Goal: Complete application form: Complete application form

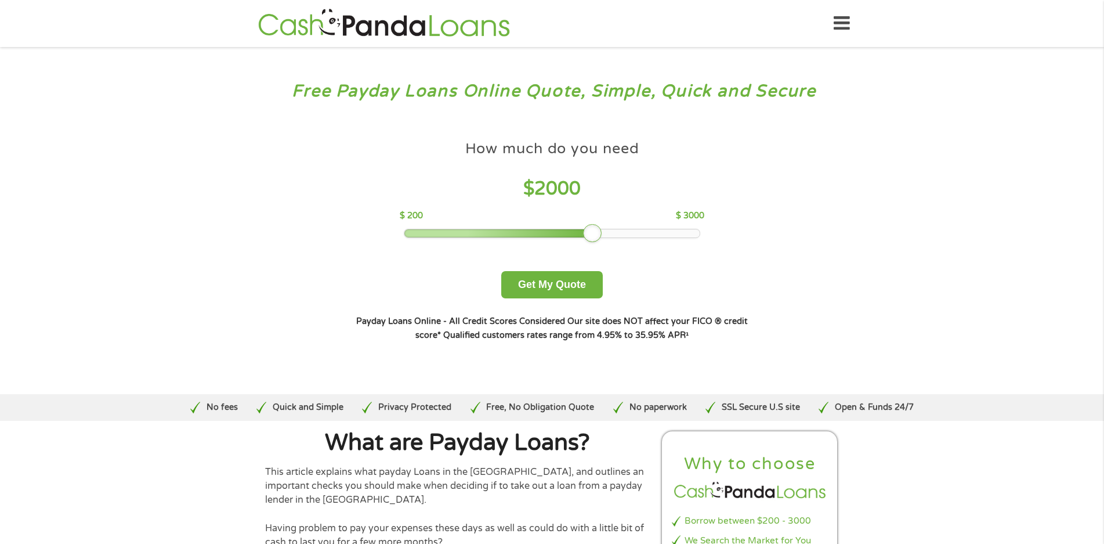
drag, startPoint x: 482, startPoint y: 233, endPoint x: 596, endPoint y: 233, distance: 114.3
click at [596, 233] on div at bounding box center [592, 233] width 19 height 19
click at [552, 286] on button "Get My Quote" at bounding box center [552, 284] width 102 height 27
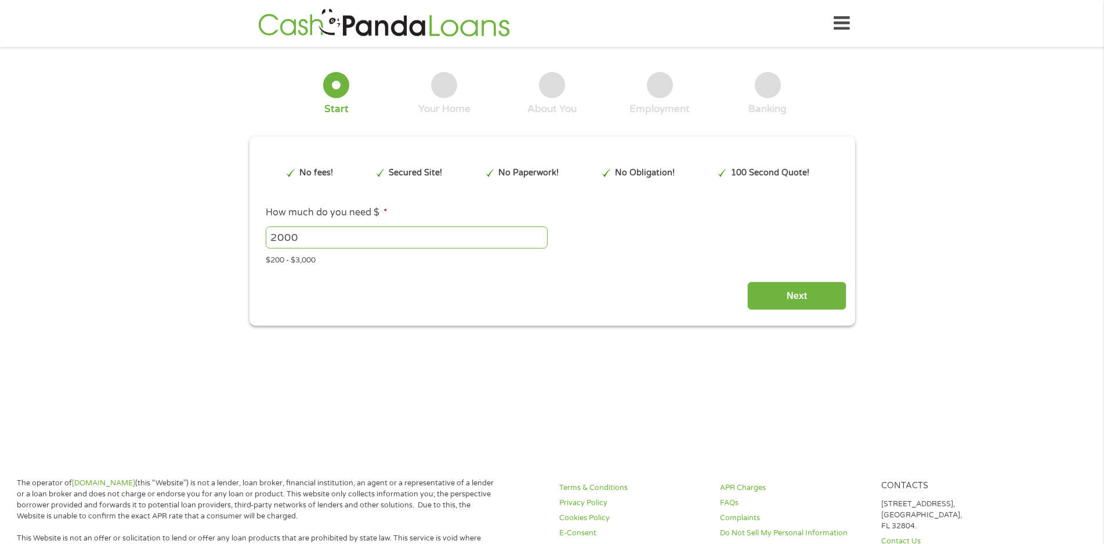
scroll to position [3, 0]
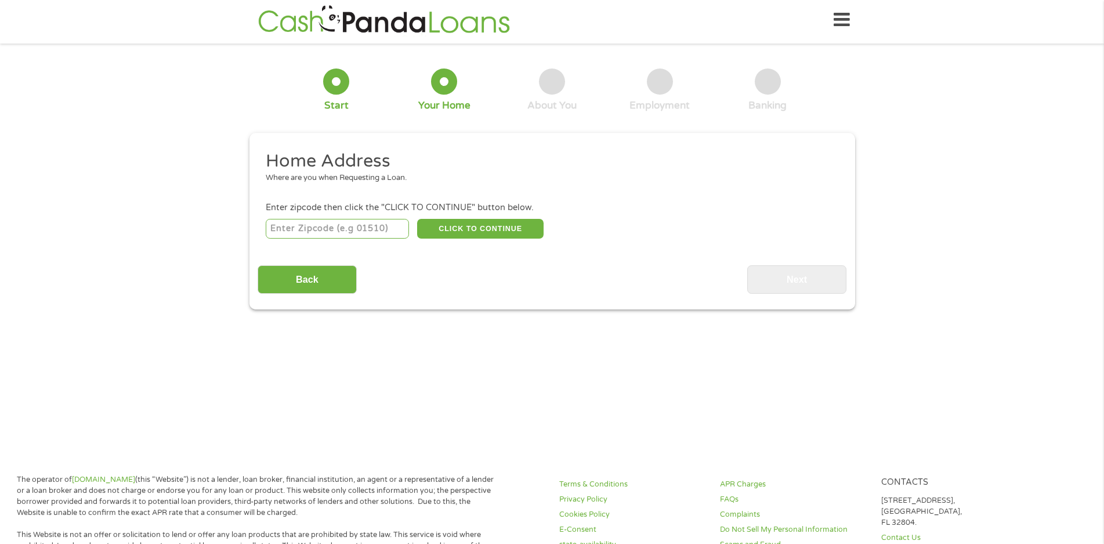
click at [328, 234] on input "number" at bounding box center [337, 229] width 143 height 20
type input "75070"
select select "[US_STATE]"
drag, startPoint x: 345, startPoint y: 234, endPoint x: 312, endPoint y: 232, distance: 33.1
click at [312, 232] on input "75070" at bounding box center [337, 229] width 143 height 20
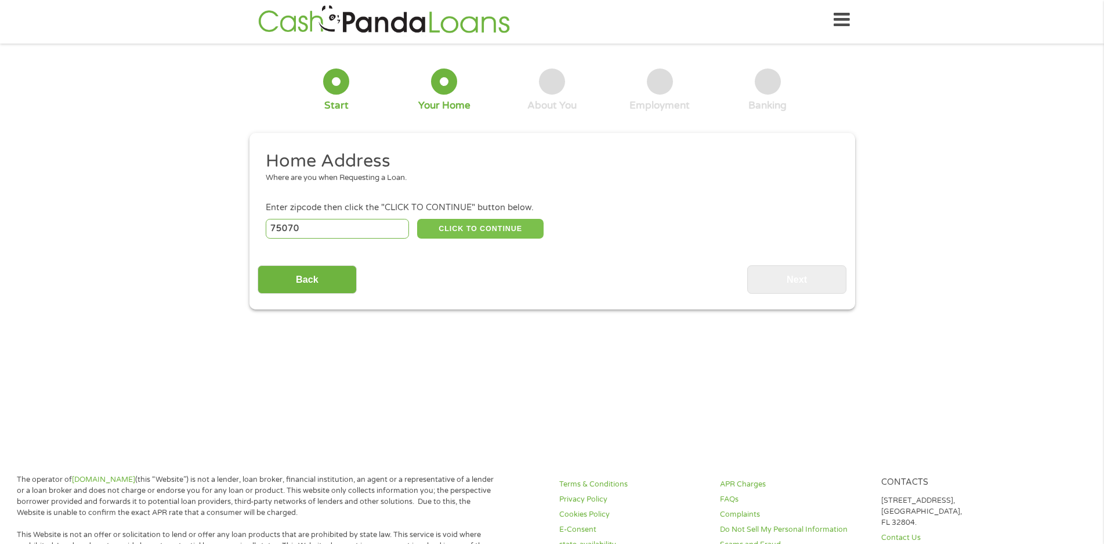
click at [465, 229] on button "CLICK TO CONTINUE" at bounding box center [480, 229] width 126 height 20
type input "75070"
type input "[PERSON_NAME]"
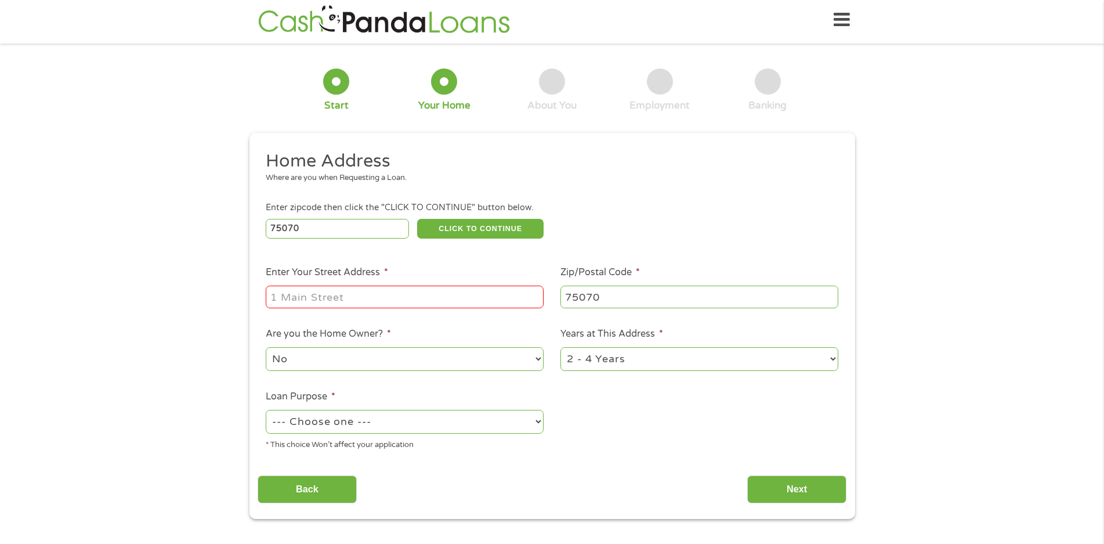
drag, startPoint x: 401, startPoint y: 293, endPoint x: 396, endPoint y: 298, distance: 7.0
click at [401, 294] on input "Enter Your Street Address *" at bounding box center [405, 296] width 278 height 22
type input "[STREET_ADDRESS]"
click at [357, 361] on select "No Yes" at bounding box center [405, 359] width 278 height 24
click at [266, 347] on select "No Yes" at bounding box center [405, 359] width 278 height 24
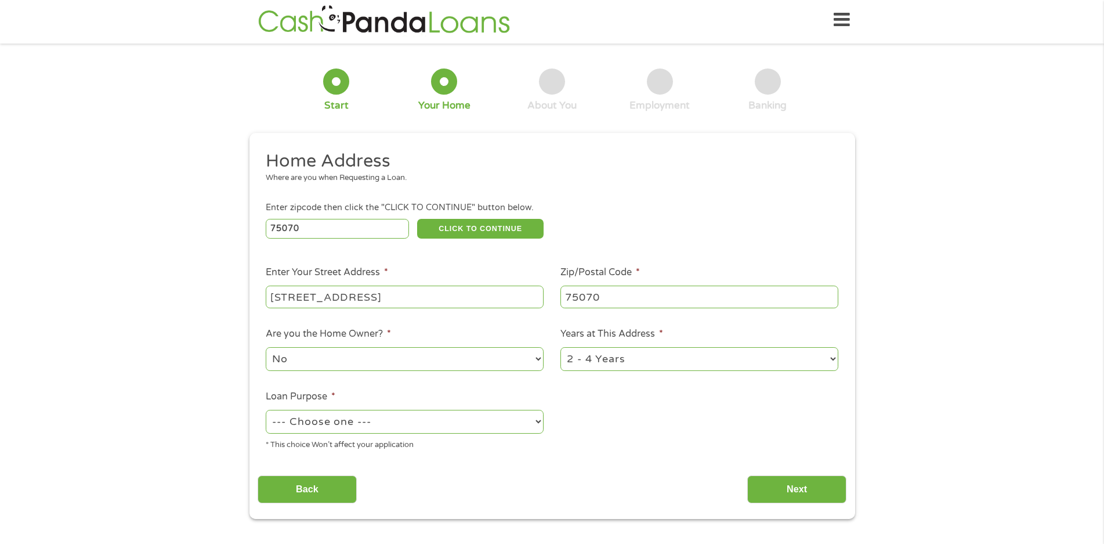
click at [702, 364] on select "1 Year or less 1 - 2 Years 2 - 4 Years Over 4 Years" at bounding box center [699, 359] width 278 height 24
select select "24months"
click at [560, 347] on select "1 Year or less 1 - 2 Years 2 - 4 Years Over 4 Years" at bounding box center [699, 359] width 278 height 24
click at [427, 418] on select "--- Choose one --- Pay Bills Debt Consolidation Home Improvement Major Purchase…" at bounding box center [405, 422] width 278 height 24
select select "paybills"
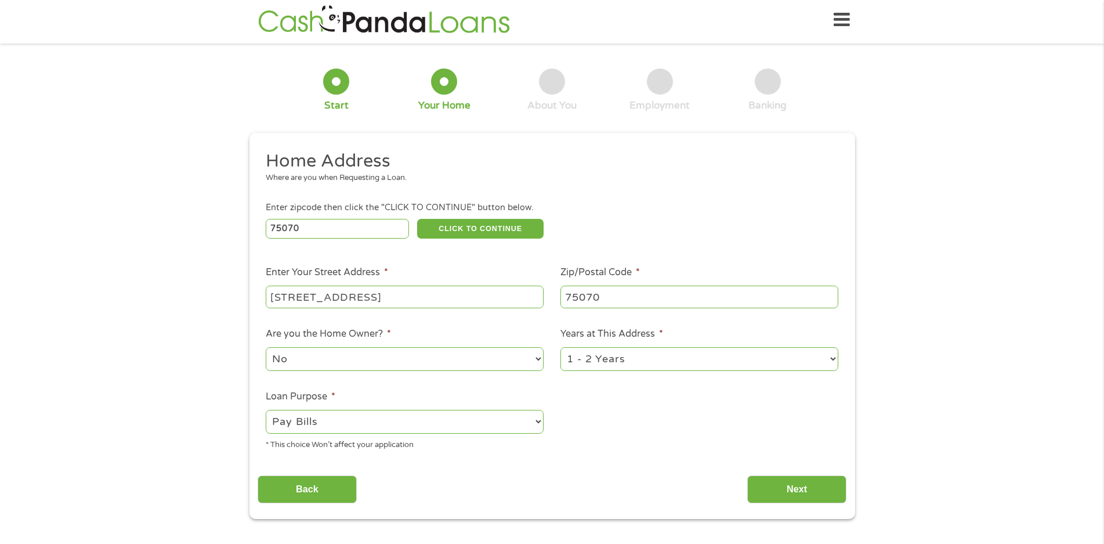
click at [266, 410] on select "--- Choose one --- Pay Bills Debt Consolidation Home Improvement Major Purchase…" at bounding box center [405, 422] width 278 height 24
click at [802, 491] on input "Next" at bounding box center [796, 489] width 99 height 28
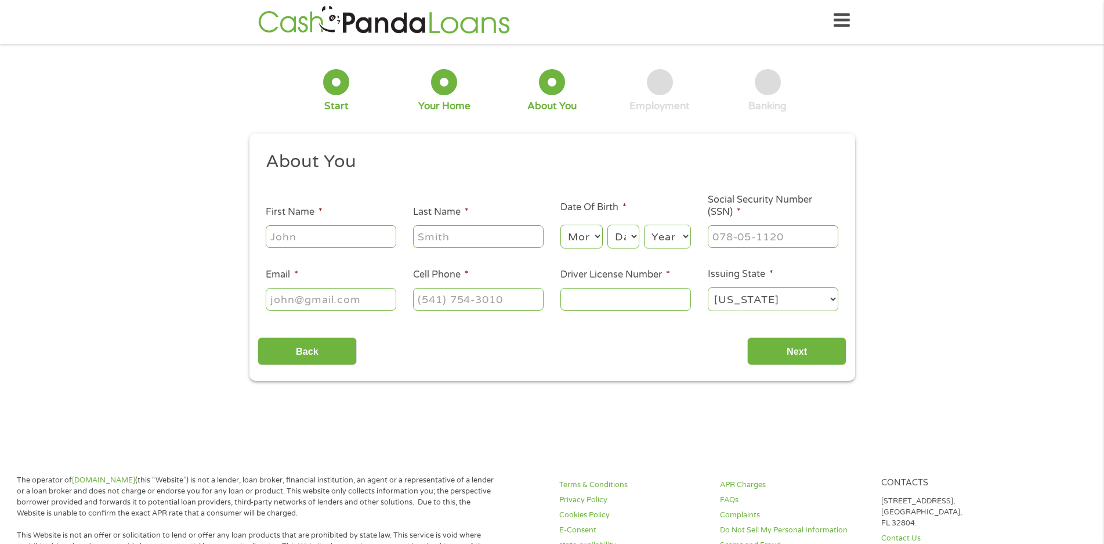
click at [307, 238] on input "First Name *" at bounding box center [331, 236] width 131 height 22
type input "Kayla"
type input "Kardynalski"
type input "[EMAIL_ADDRESS][DOMAIN_NAME]"
type input "[PHONE_NUMBER]"
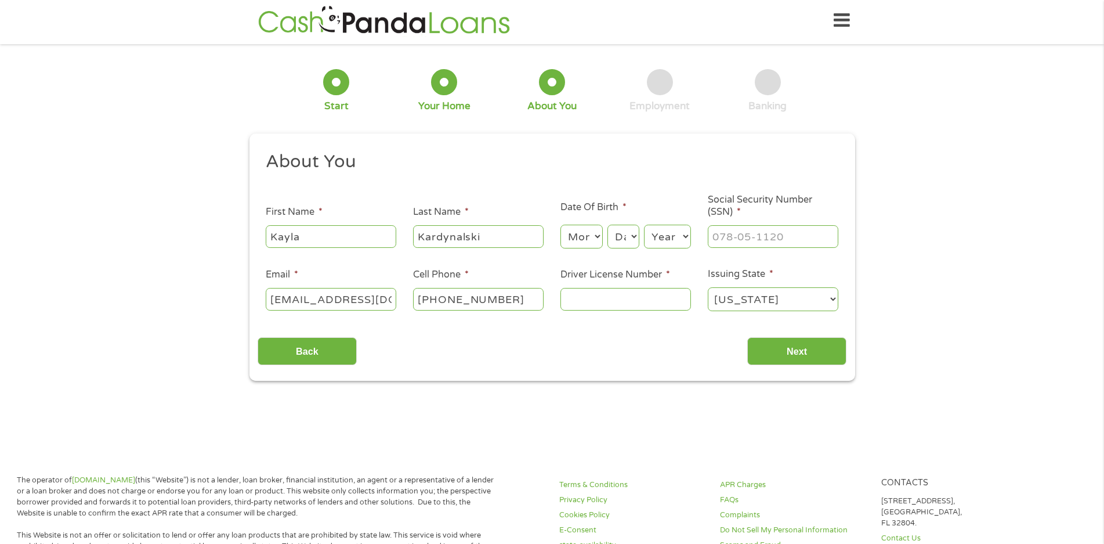
click at [601, 238] on select "Month 1 2 3 4 5 6 7 8 9 10 11 12" at bounding box center [581, 237] width 42 height 24
select select "10"
click at [560, 225] on select "Month 1 2 3 4 5 6 7 8 9 10 11 12" at bounding box center [581, 237] width 42 height 24
drag, startPoint x: 636, startPoint y: 237, endPoint x: 631, endPoint y: 241, distance: 7.0
click at [636, 236] on select "Day 1 2 3 4 5 6 7 8 9 10 11 12 13 14 15 16 17 18 19 20 21 22 23 24 25 26 27 28 …" at bounding box center [622, 237] width 31 height 24
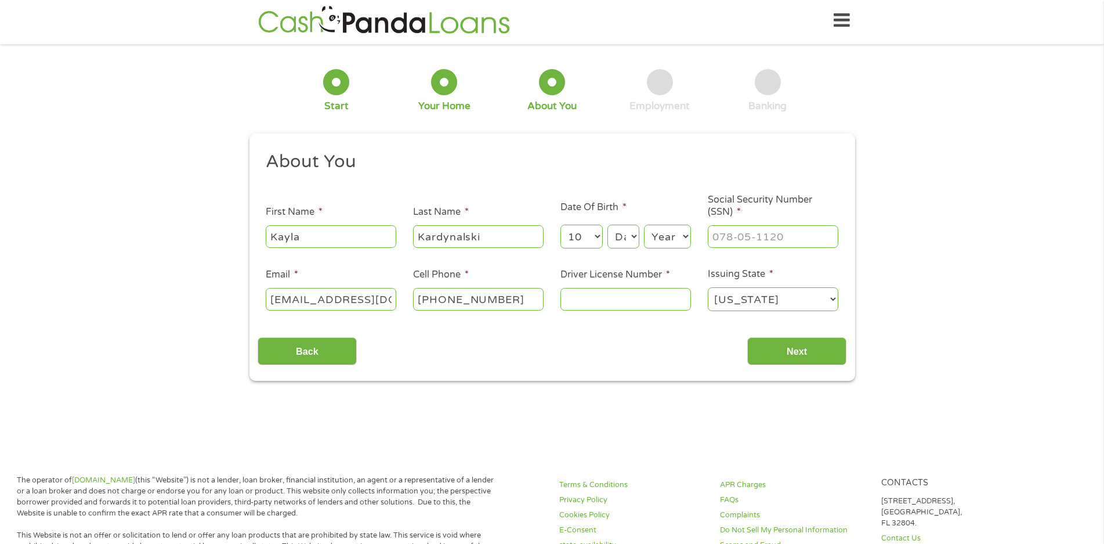
select select "30"
click at [607, 225] on select "Day 1 2 3 4 5 6 7 8 9 10 11 12 13 14 15 16 17 18 19 20 21 22 23 24 25 26 27 28 …" at bounding box center [622, 237] width 31 height 24
click at [667, 234] on select "Year [DATE] 2006 2005 2004 2003 2002 2001 2000 1999 1998 1997 1996 1995 1994 19…" at bounding box center [667, 237] width 47 height 24
select select "1997"
click at [644, 225] on select "Year [DATE] 2006 2005 2004 2003 2002 2001 2000 1999 1998 1997 1996 1995 1994 19…" at bounding box center [667, 237] width 47 height 24
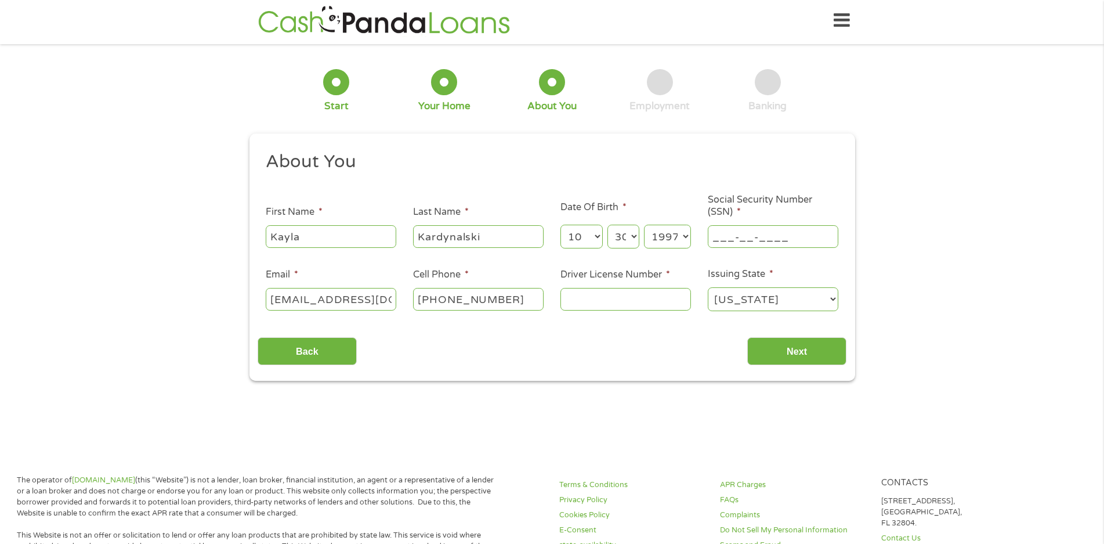
click at [764, 235] on input "___-__-____" at bounding box center [773, 236] width 131 height 22
type input "614-02-0398"
click at [588, 298] on input "Driver License Number *" at bounding box center [625, 299] width 131 height 22
type input "934155411"
click at [750, 291] on select "[US_STATE] [US_STATE] [US_STATE] [US_STATE] [US_STATE] [US_STATE] [US_STATE] [U…" at bounding box center [773, 299] width 131 height 24
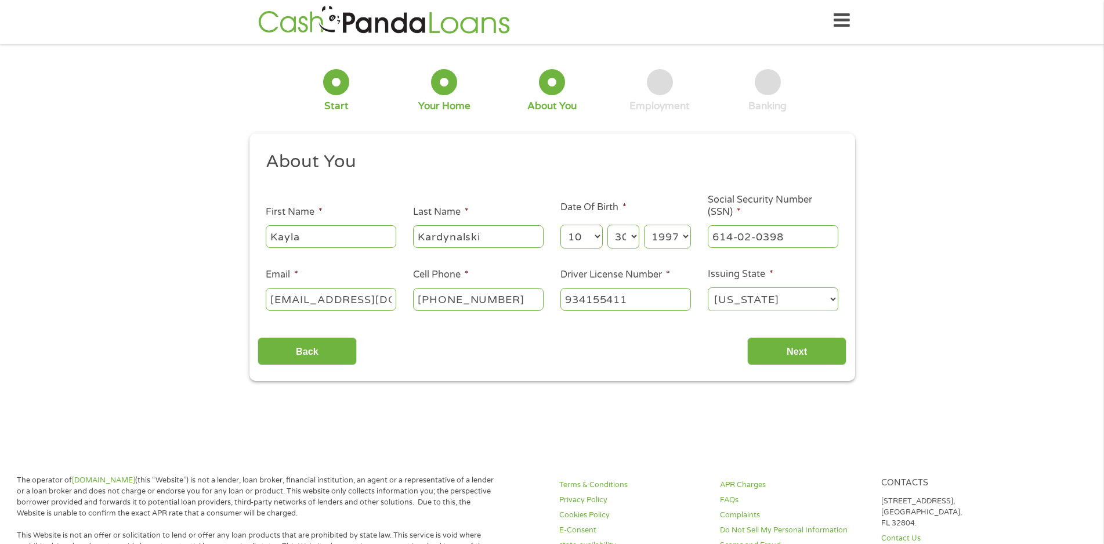
scroll to position [0, 0]
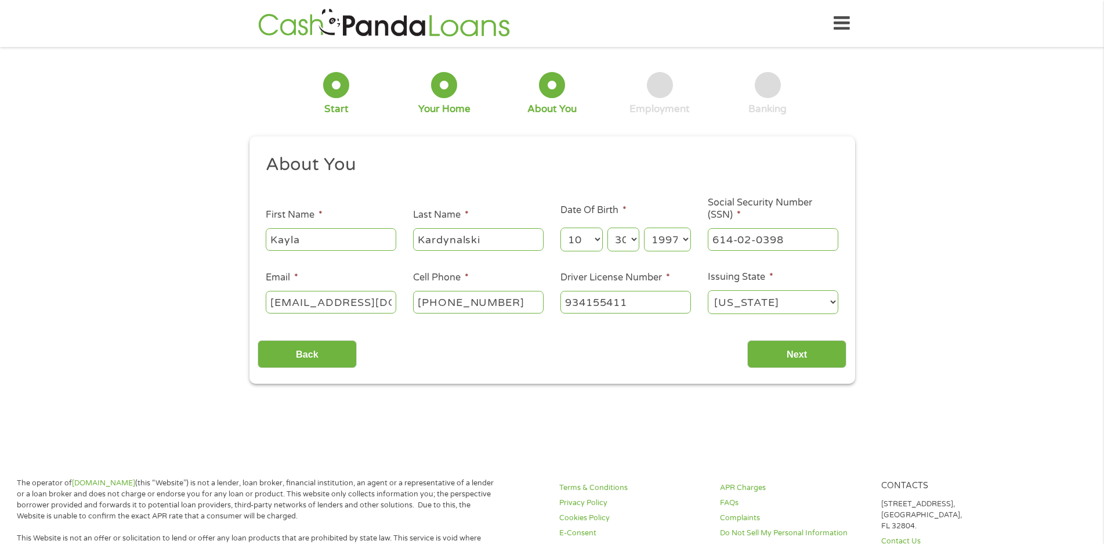
drag, startPoint x: 759, startPoint y: 301, endPoint x: 762, endPoint y: 290, distance: 10.8
click at [760, 299] on select "[US_STATE] [US_STATE] [US_STATE] [US_STATE] [US_STATE] [US_STATE] [US_STATE] [U…" at bounding box center [773, 302] width 131 height 24
select select "[US_STATE]"
click at [708, 290] on select "[US_STATE] [US_STATE] [US_STATE] [US_STATE] [US_STATE] [US_STATE] [US_STATE] [U…" at bounding box center [773, 302] width 131 height 24
click at [804, 350] on input "Next" at bounding box center [796, 354] width 99 height 28
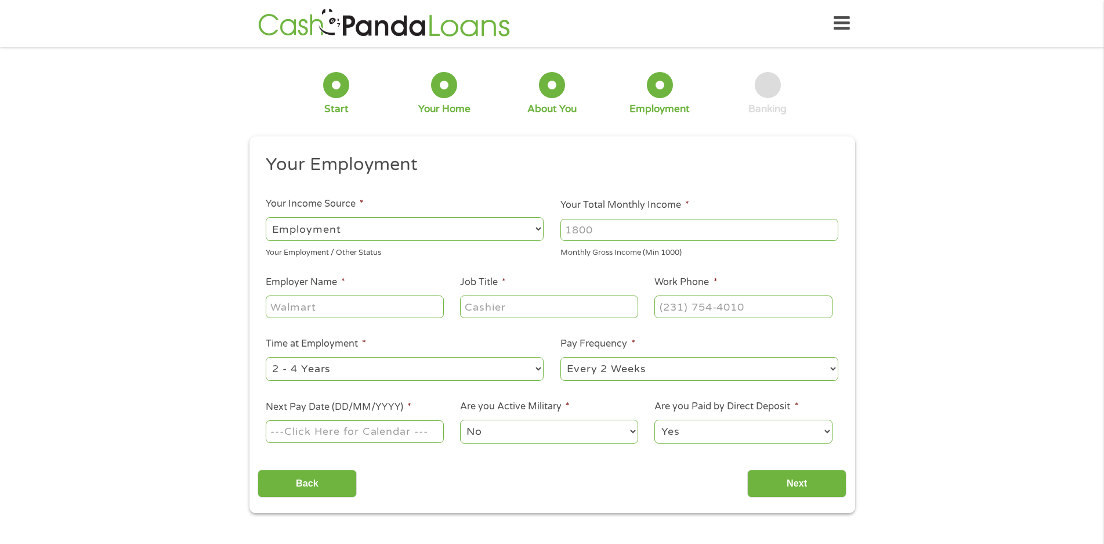
scroll to position [3, 0]
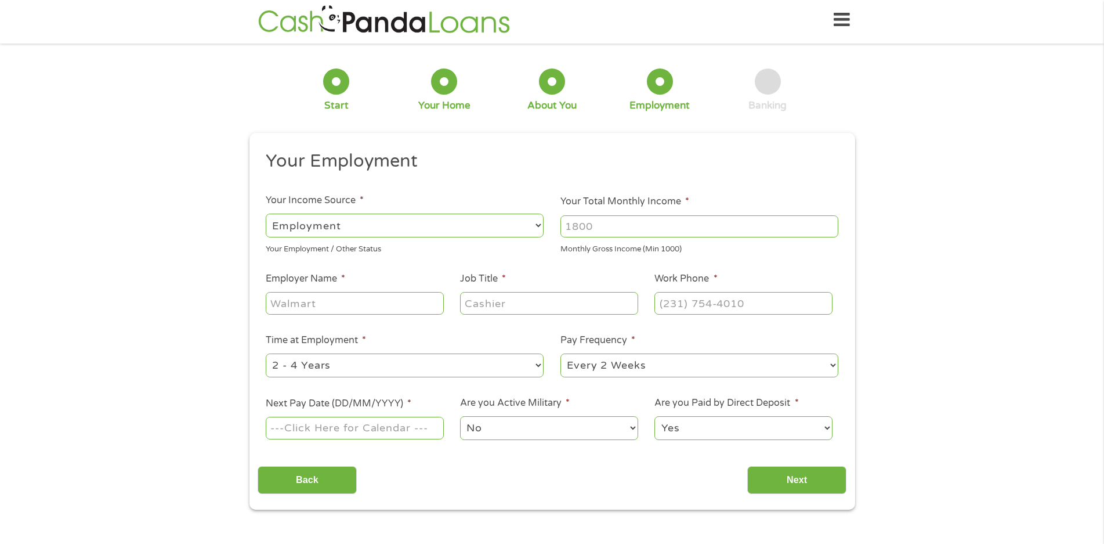
click at [361, 230] on select "--- Choose one --- Employment [DEMOGRAPHIC_DATA] Benefits" at bounding box center [405, 226] width 278 height 24
click at [607, 228] on input "Your Total Monthly Income *" at bounding box center [699, 226] width 278 height 22
type input "6000"
click at [337, 302] on input "Employer Name *" at bounding box center [355, 303] width 178 height 22
type input "stride care"
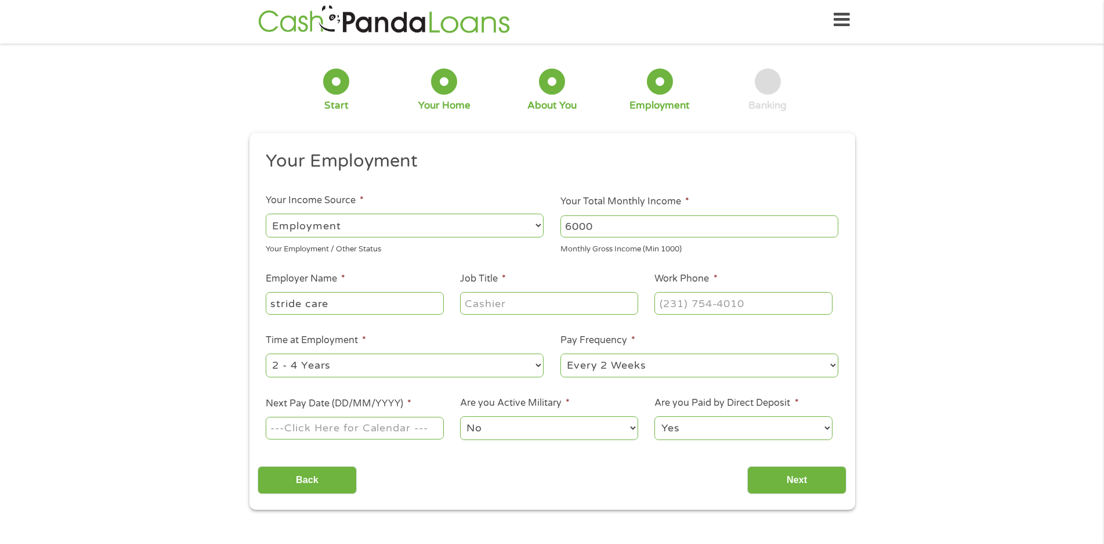
click at [528, 300] on input "Job Title *" at bounding box center [549, 303] width 178 height 22
type input "sonographer"
click at [707, 302] on input "(___) ___-____" at bounding box center [743, 303] width 178 height 22
type input "[PHONE_NUMBER]"
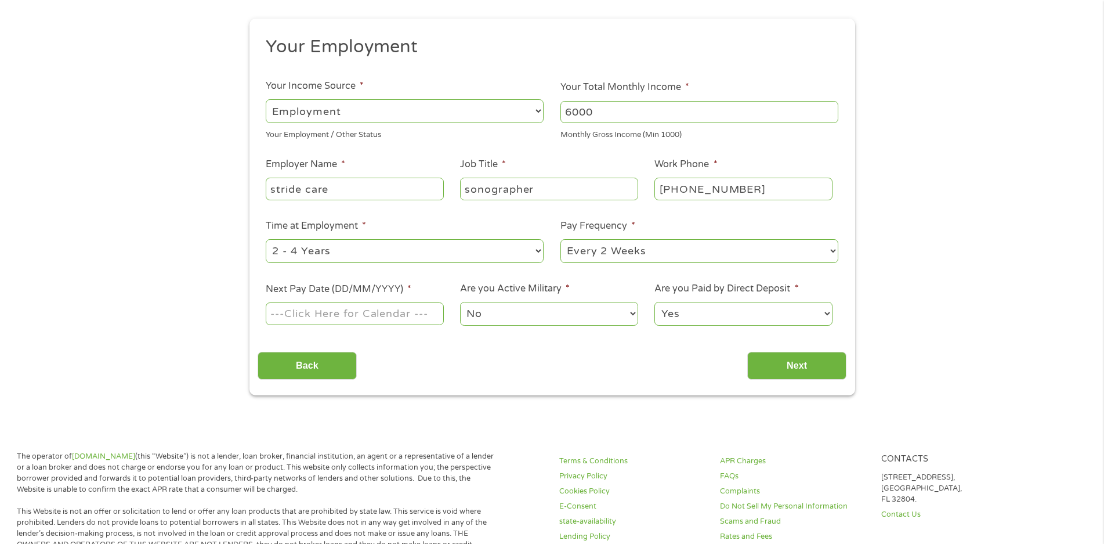
scroll to position [120, 0]
click at [354, 312] on body "Home Get Loan Offer How it works FAQs Blog Cash Loans Quick Loans Online Loans …" at bounding box center [552, 512] width 1104 height 1265
click at [354, 312] on input "Next Pay Date (DD/MM/YYYY) *" at bounding box center [355, 312] width 178 height 22
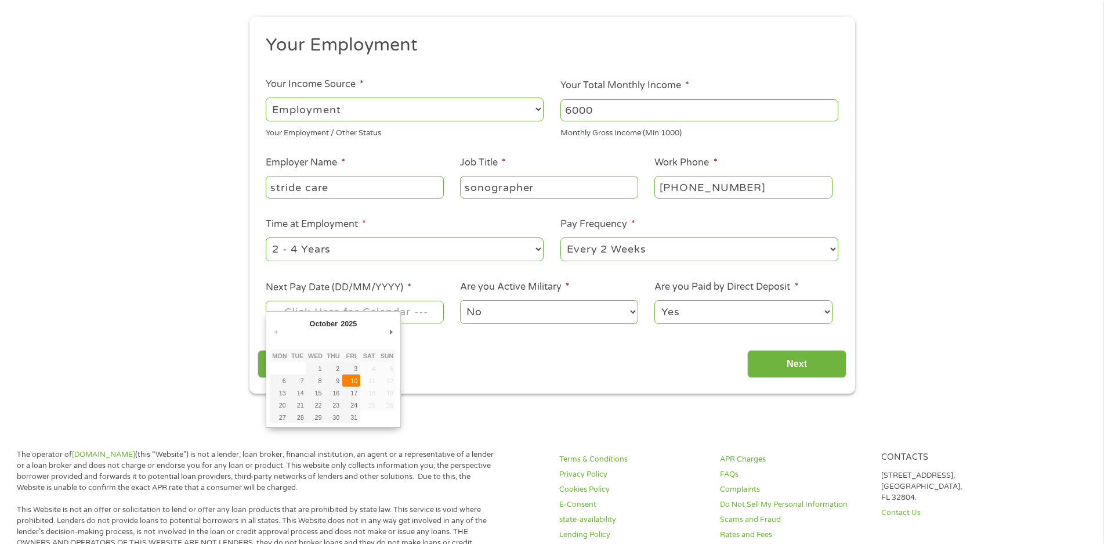
type input "[DATE]"
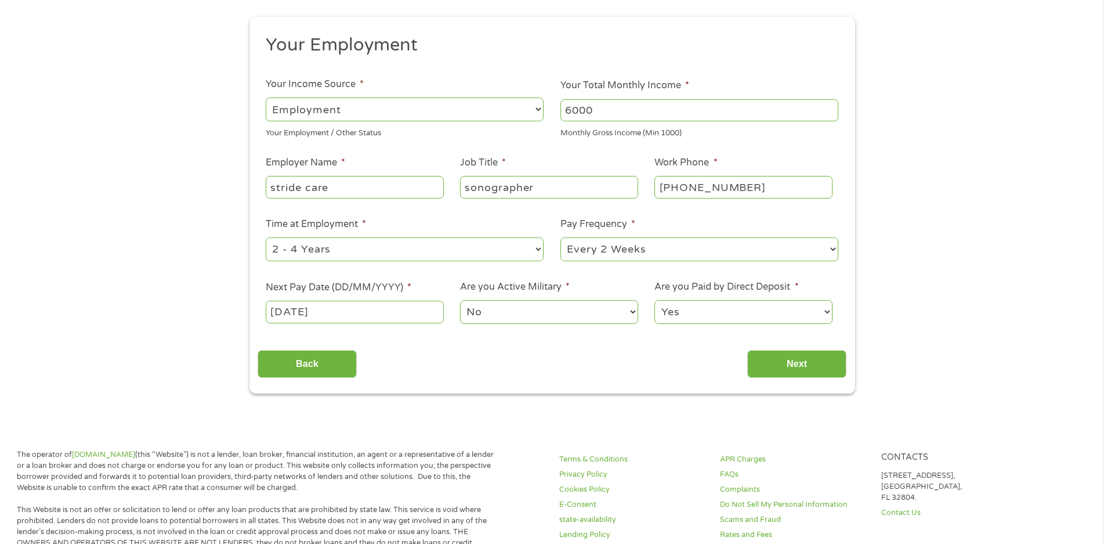
click at [512, 310] on select "No Yes" at bounding box center [549, 312] width 178 height 24
click at [460, 300] on select "No Yes" at bounding box center [549, 312] width 178 height 24
click at [802, 362] on input "Next" at bounding box center [796, 364] width 99 height 28
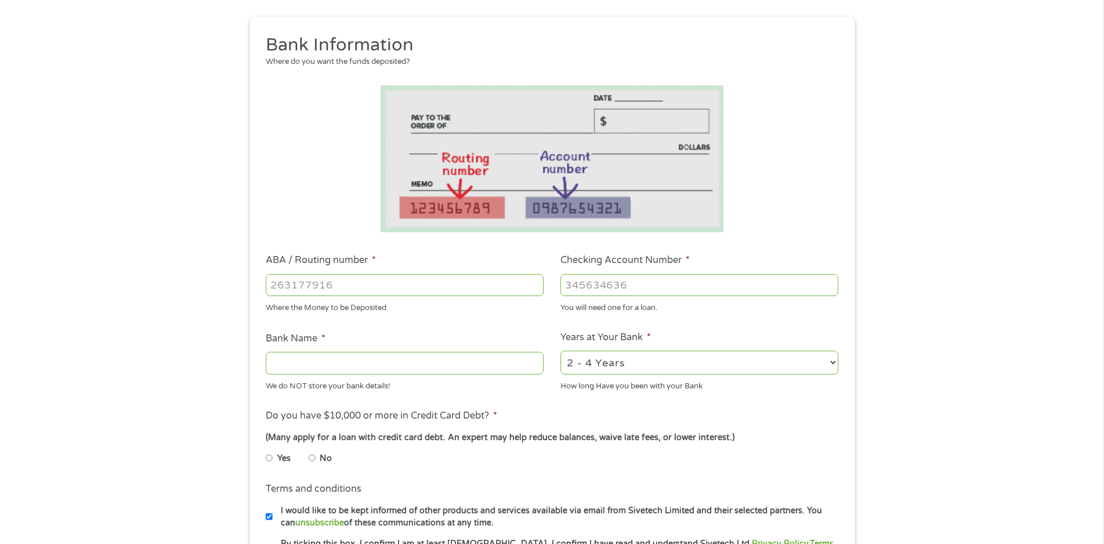
scroll to position [0, 0]
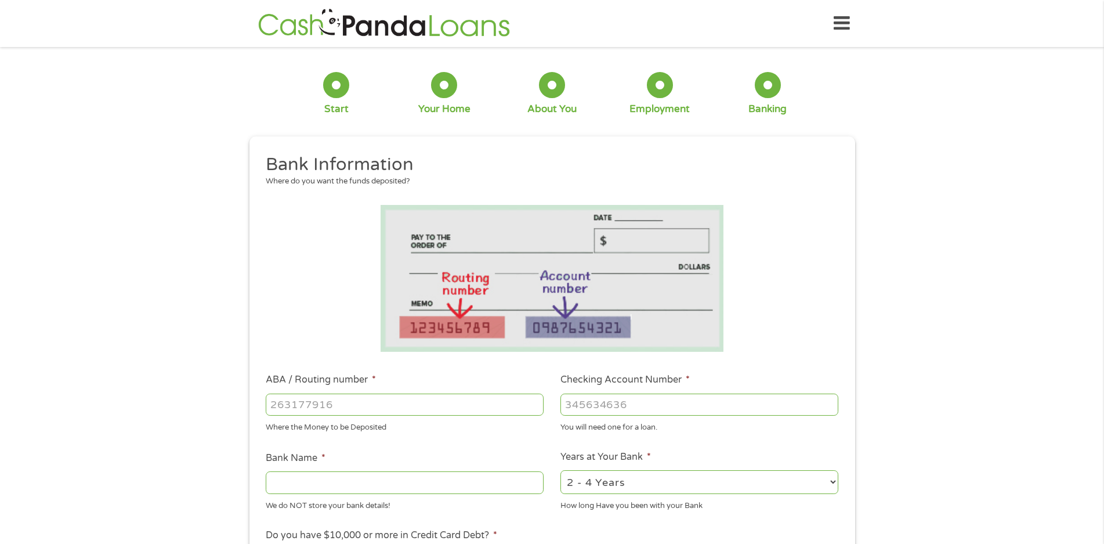
click at [367, 397] on input "ABA / Routing number *" at bounding box center [405, 404] width 278 height 22
type input "082900872"
type input "ARVEST BANKFAYETTEVILLE"
type input "082900872"
click at [596, 403] on input "Checking Account Number *" at bounding box center [699, 404] width 278 height 22
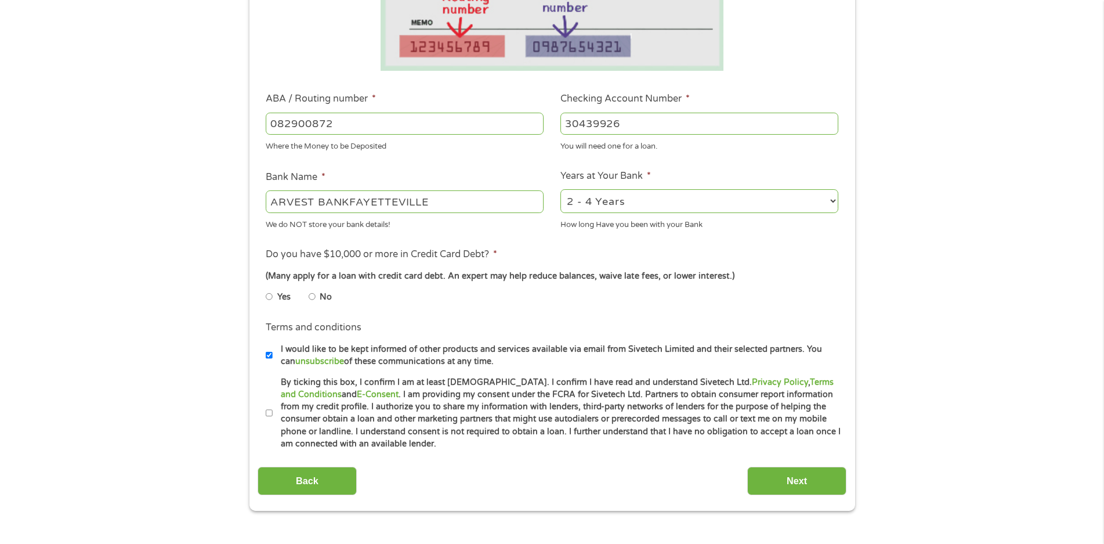
scroll to position [290, 0]
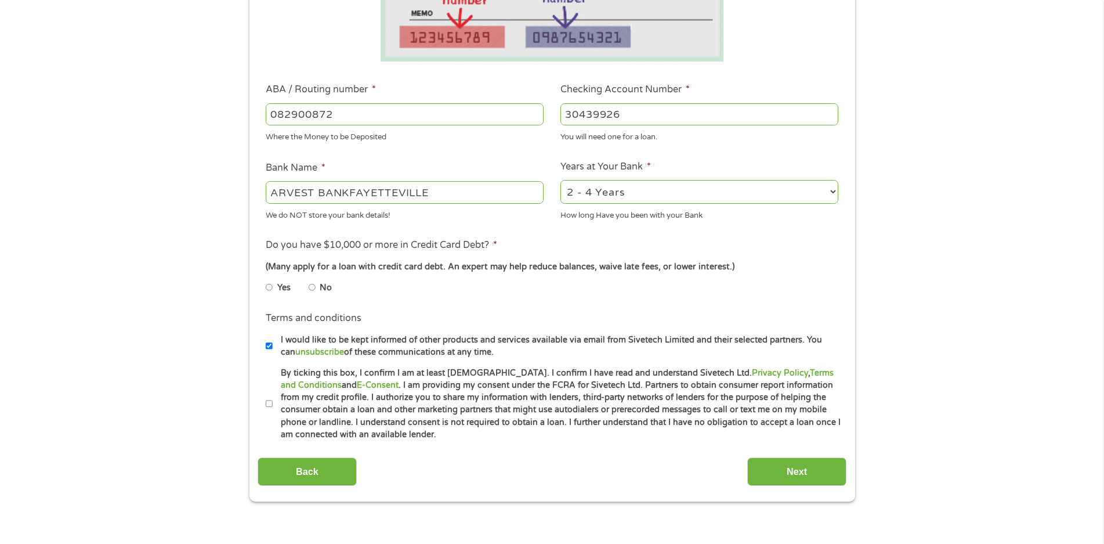
type input "30439926"
click at [315, 288] on input "No" at bounding box center [312, 287] width 7 height 19
radio input "true"
click at [266, 408] on input "By ticking this box, I confirm I am at least [DEMOGRAPHIC_DATA]. I confirm I ha…" at bounding box center [269, 404] width 7 height 19
checkbox input "true"
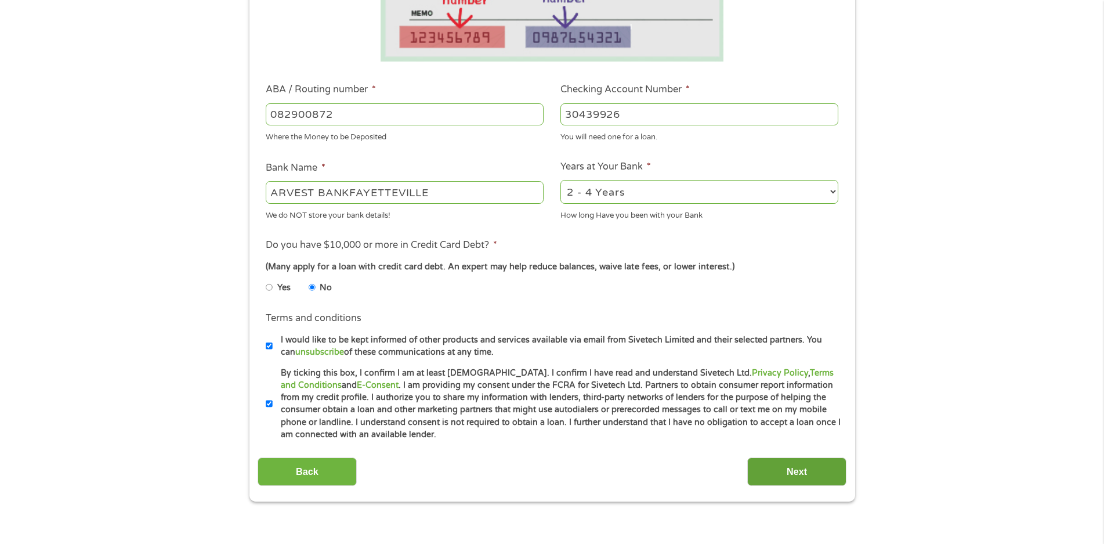
click at [782, 469] on input "Next" at bounding box center [796, 471] width 99 height 28
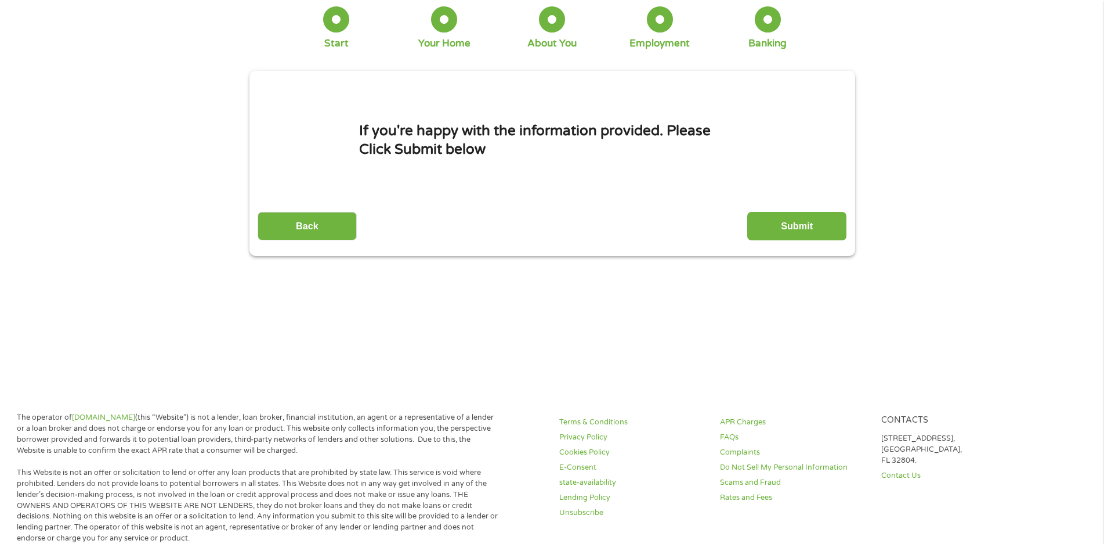
scroll to position [0, 0]
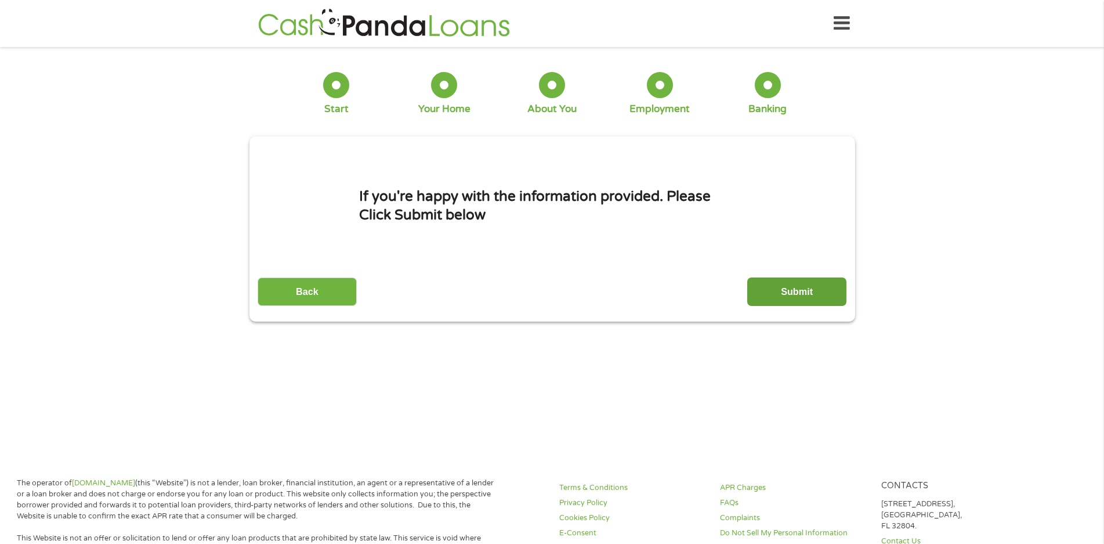
click at [798, 286] on input "Submit" at bounding box center [796, 291] width 99 height 28
